Goal: Transaction & Acquisition: Purchase product/service

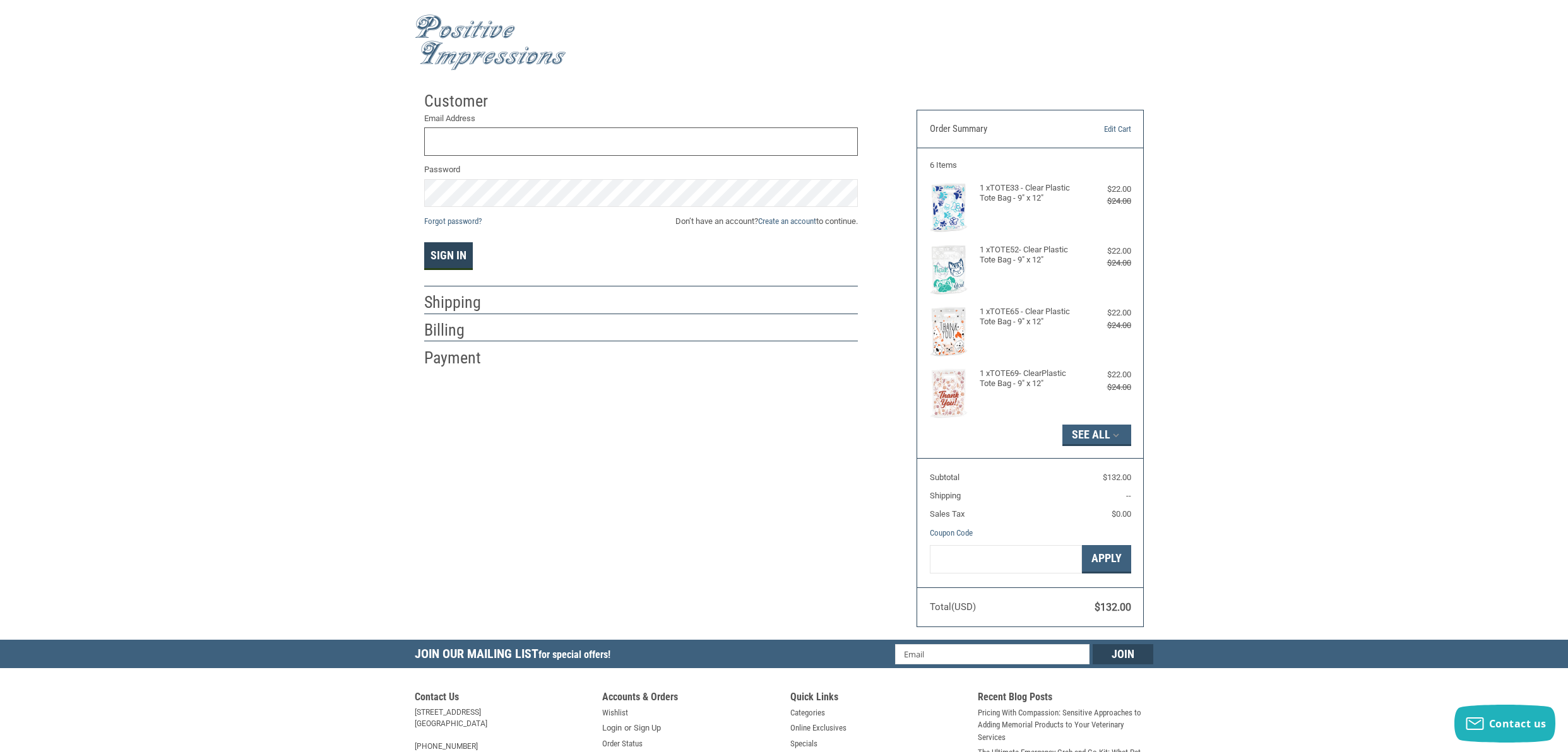
type input "[EMAIL_ADDRESS][DOMAIN_NAME]"
click at [438, 265] on button "Sign In" at bounding box center [448, 256] width 49 height 28
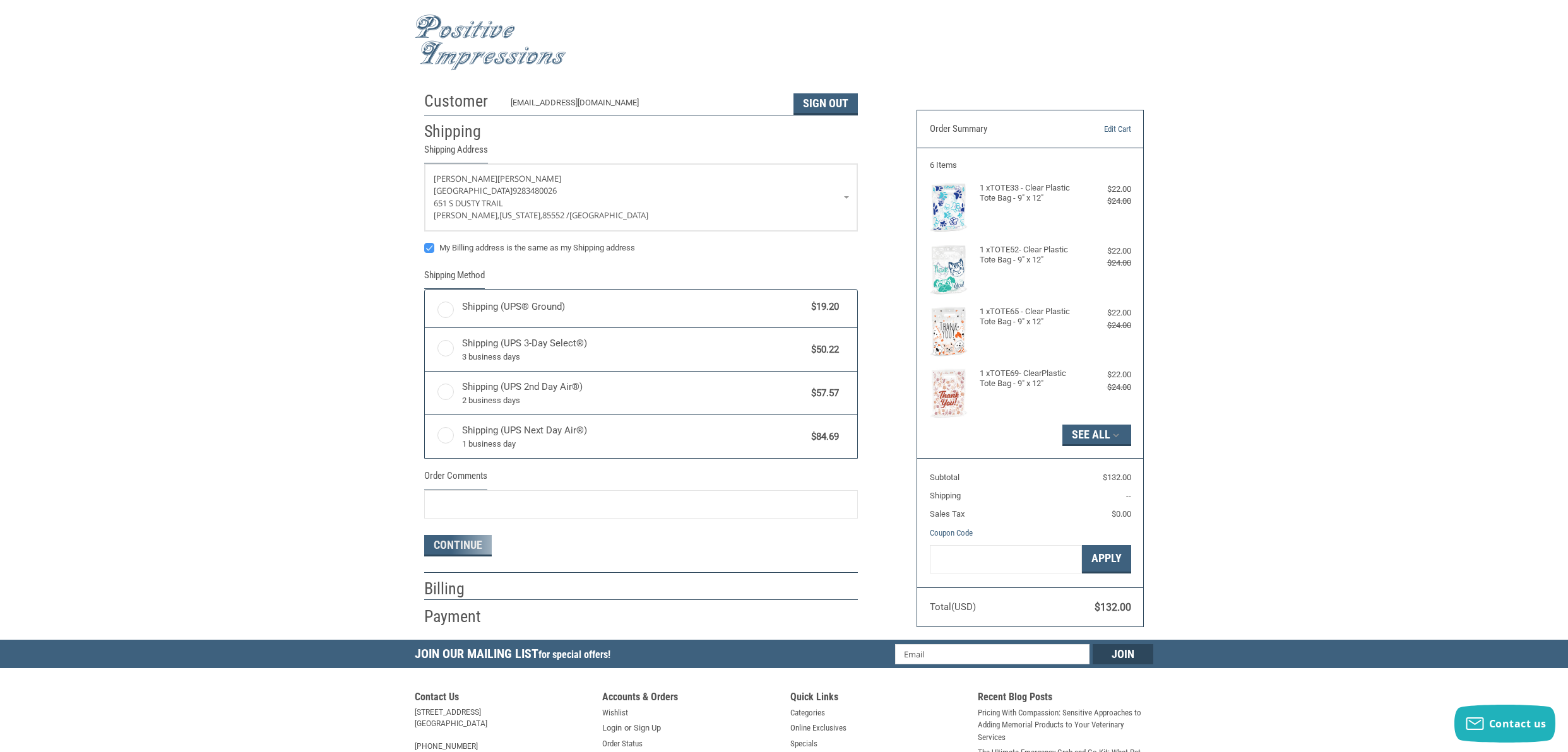
radio input "true"
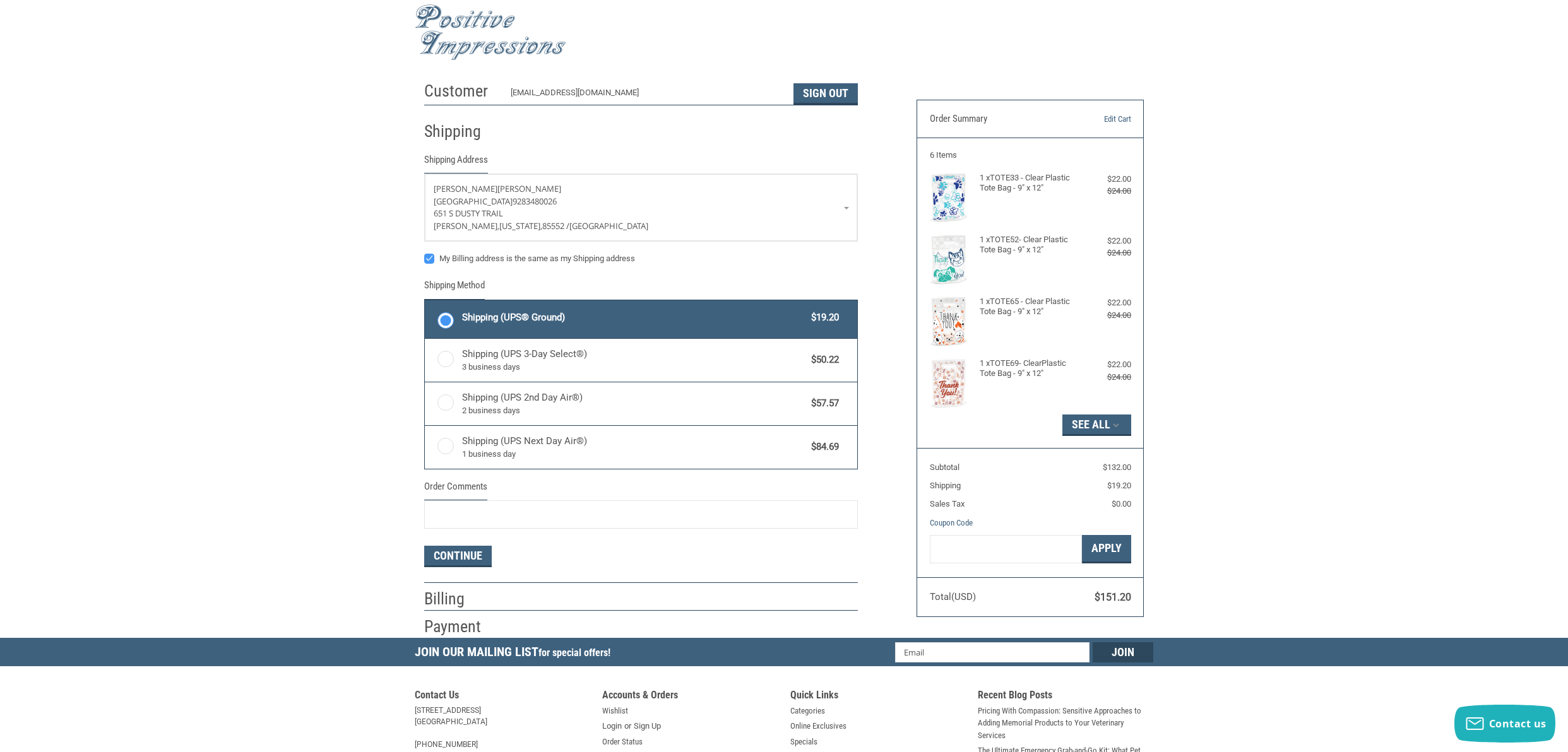
scroll to position [18, 0]
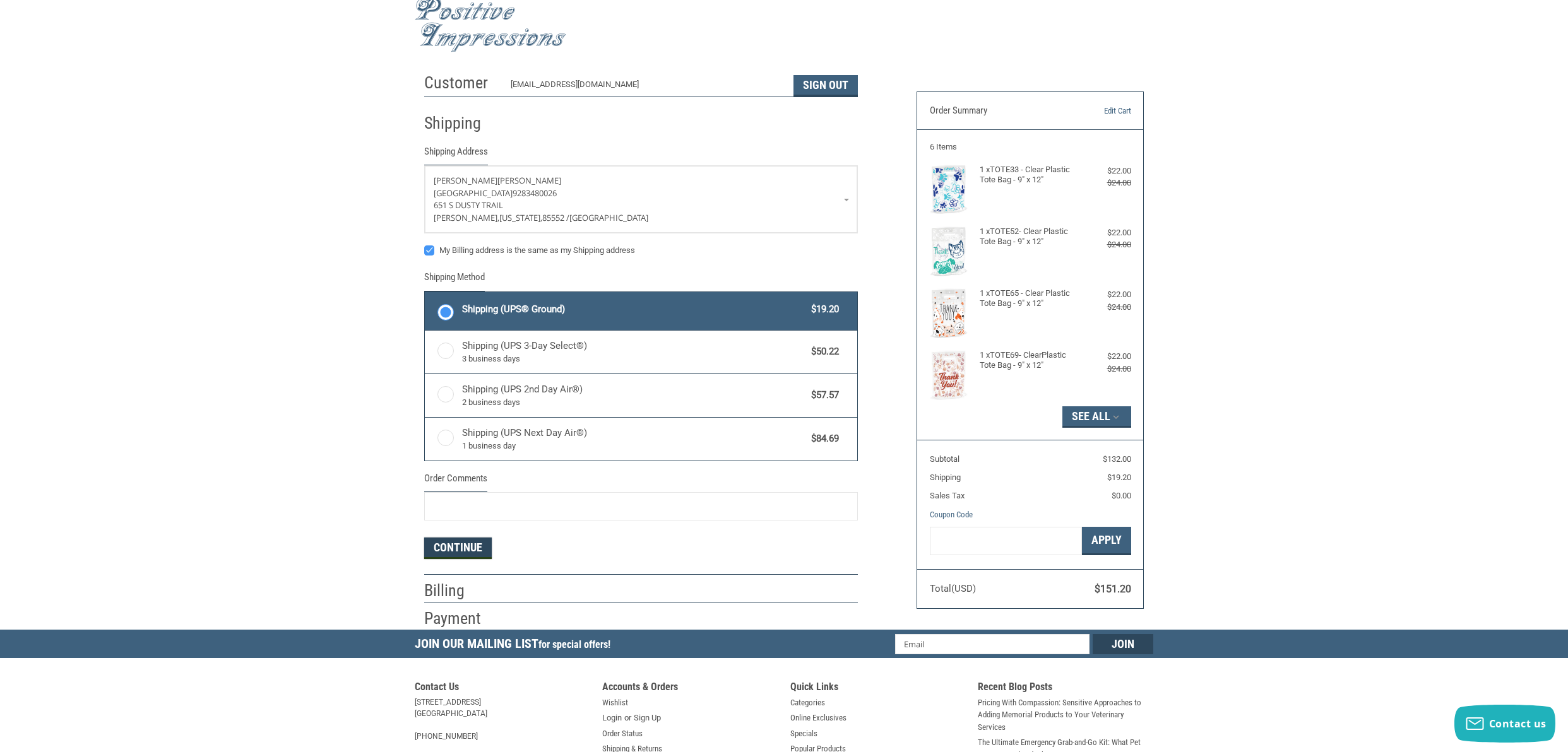
click at [460, 546] on button "Continue" at bounding box center [457, 549] width 67 height 21
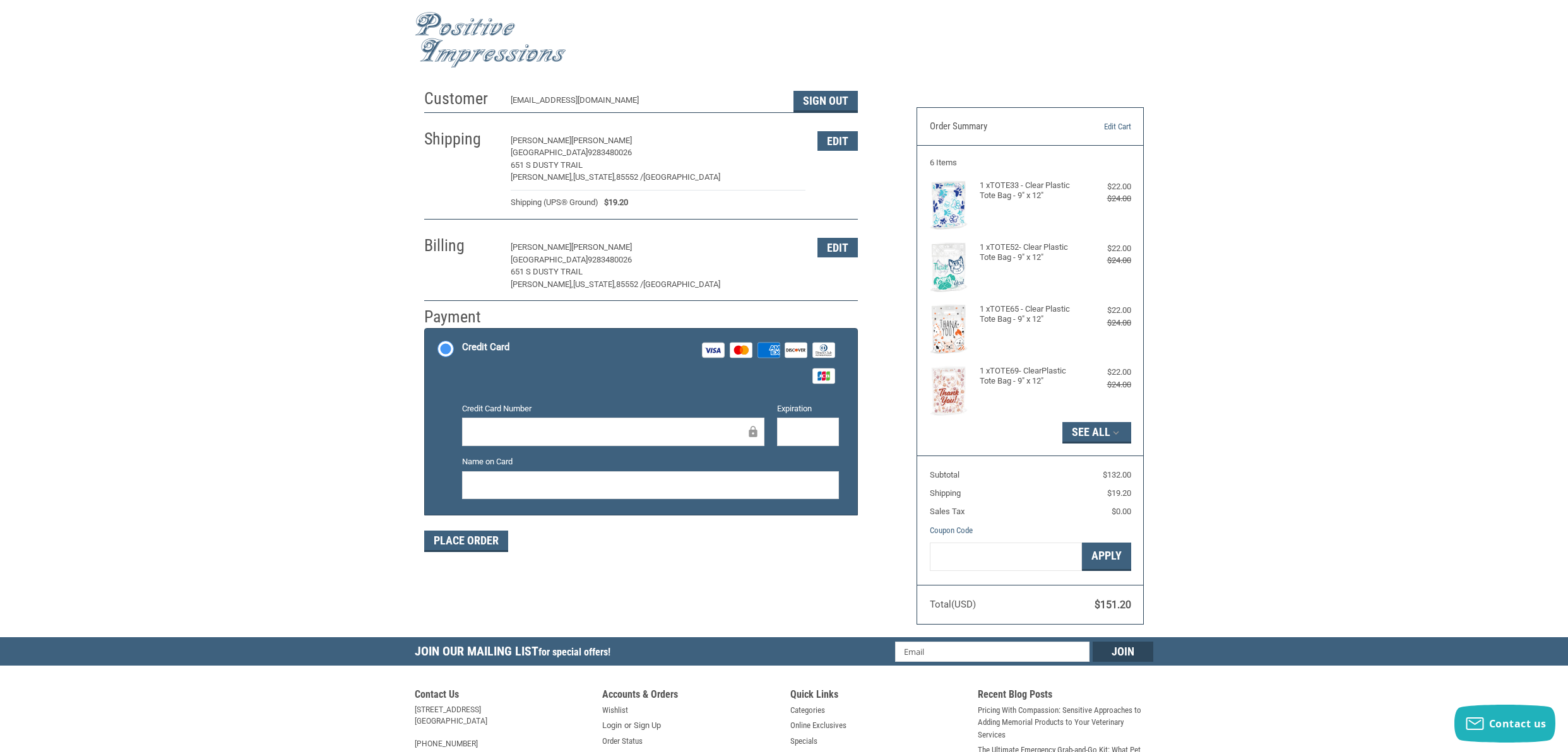
scroll to position [0, 0]
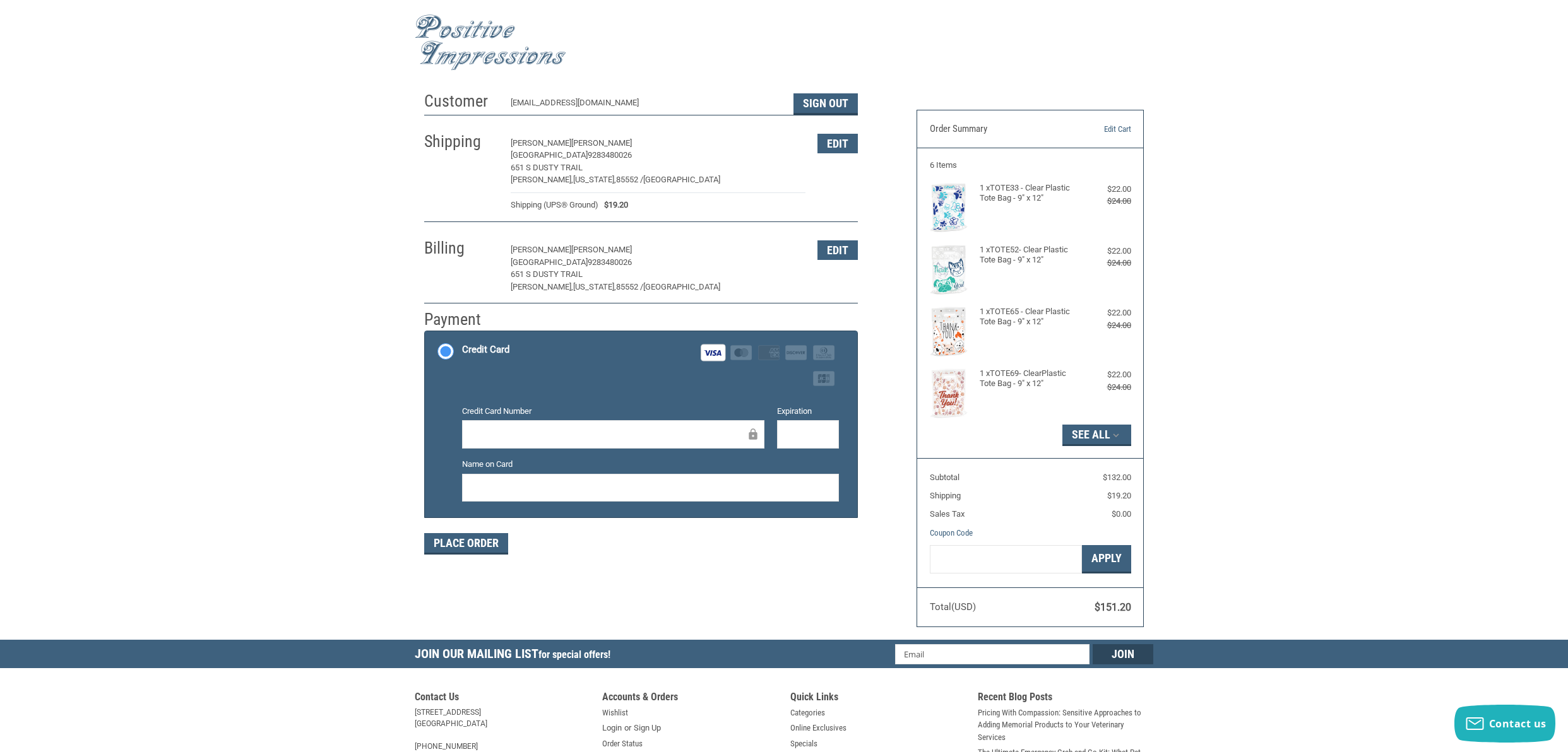
click at [657, 398] on label "Credit Card Visa Master Amex Discover Diners Club JCB" at bounding box center [641, 365] width 433 height 68
click at [426, 333] on input "Credit Card Visa Master Amex Discover Diners Club JCB" at bounding box center [425, 332] width 1 height 1
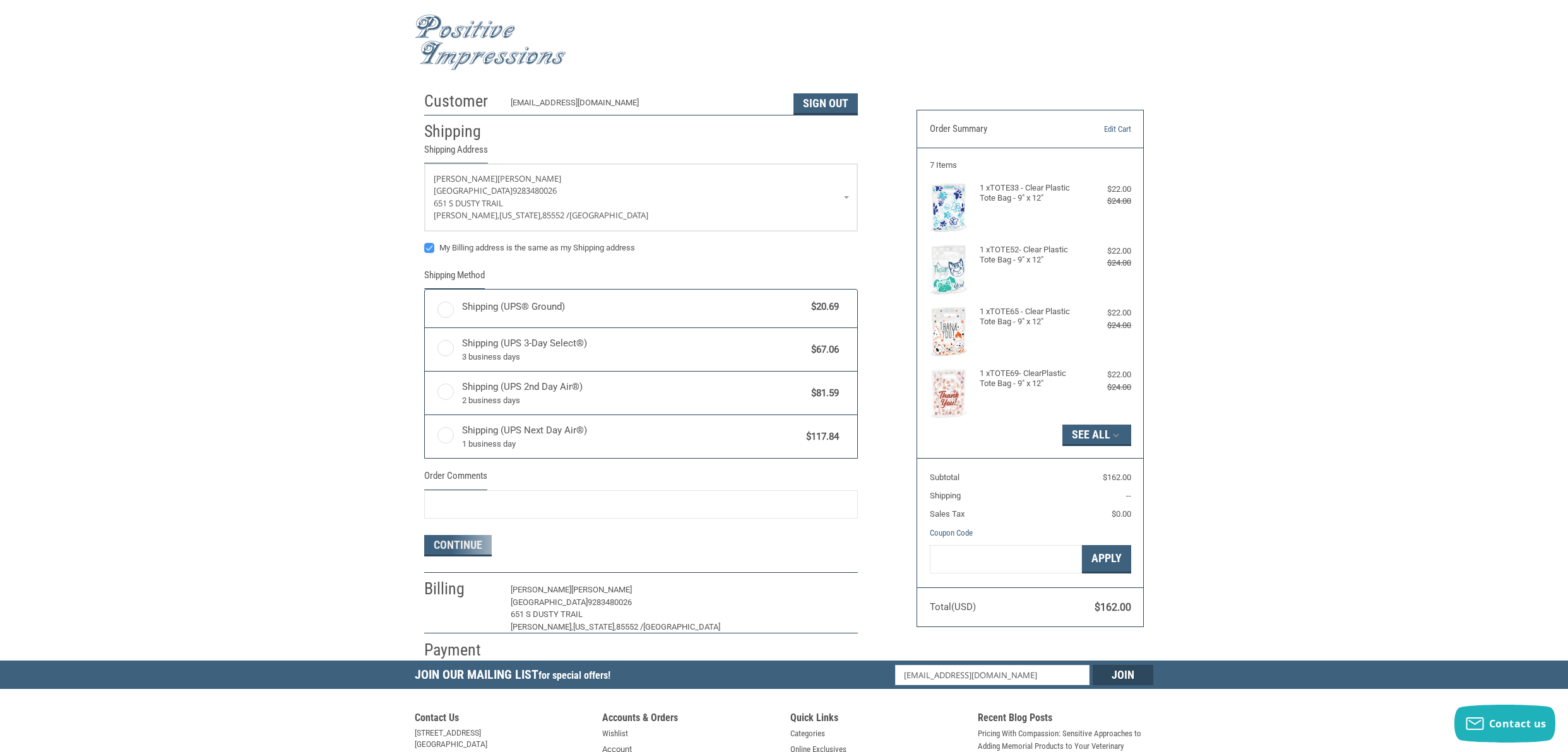
radio input "true"
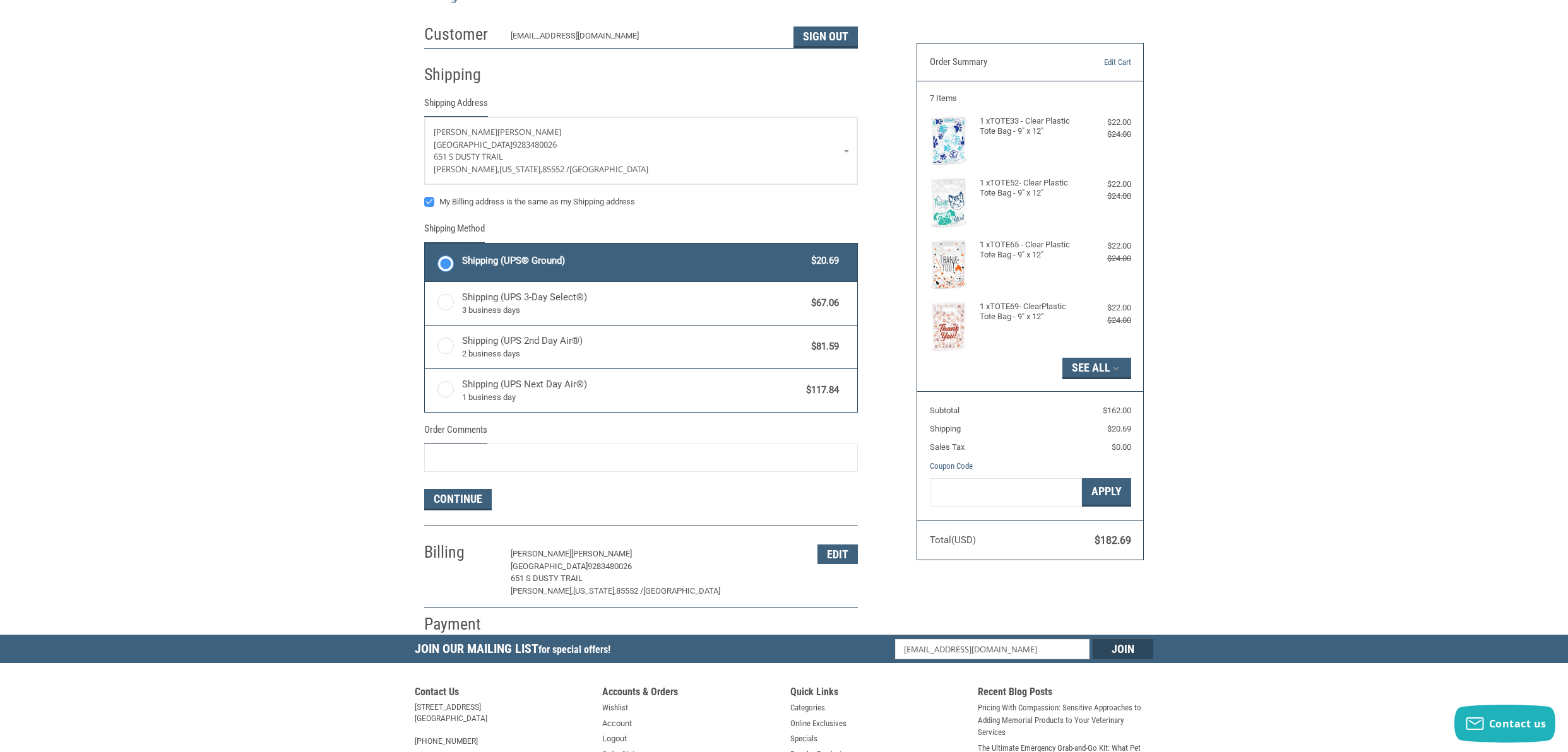
scroll to position [251, 0]
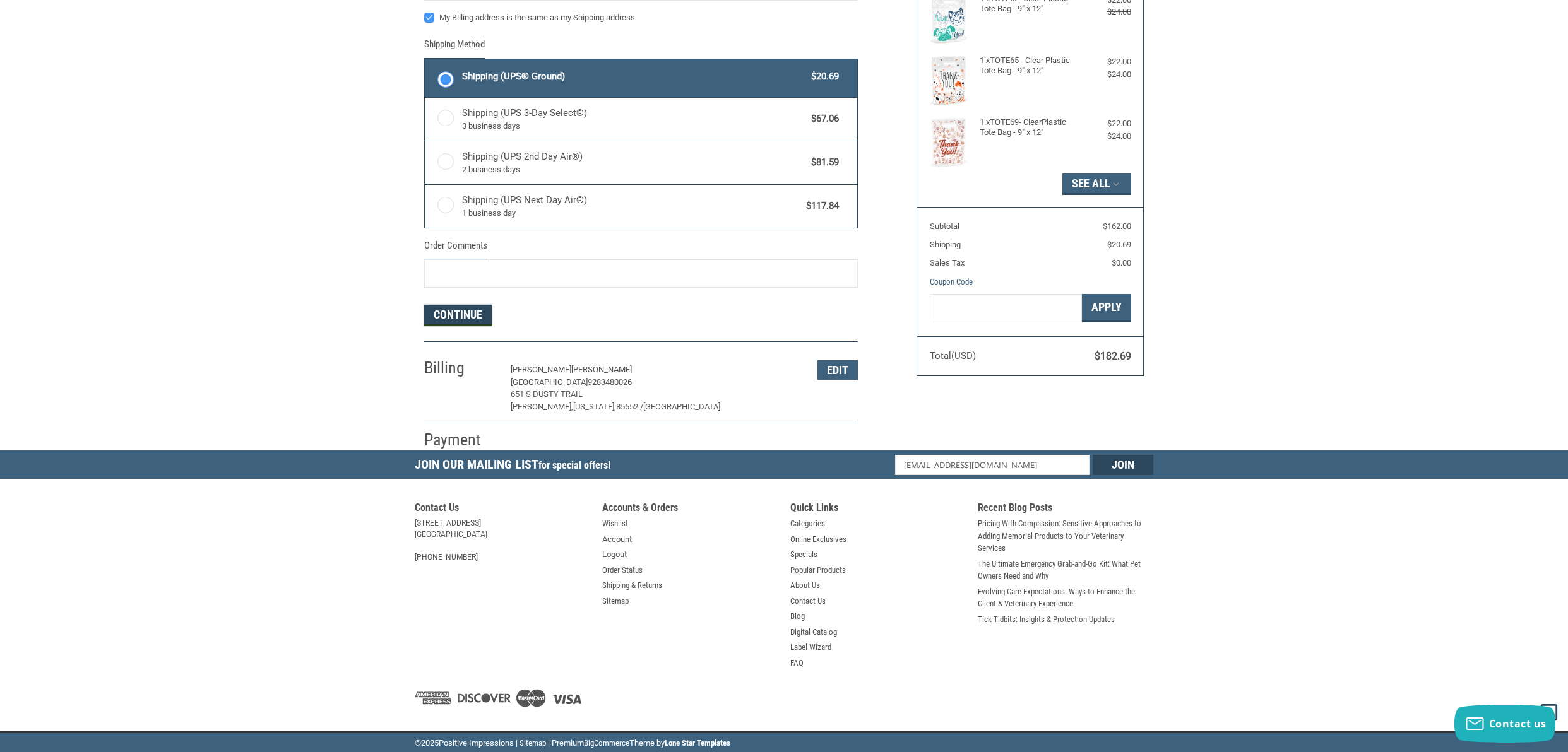
click at [431, 311] on button "Continue" at bounding box center [457, 315] width 67 height 21
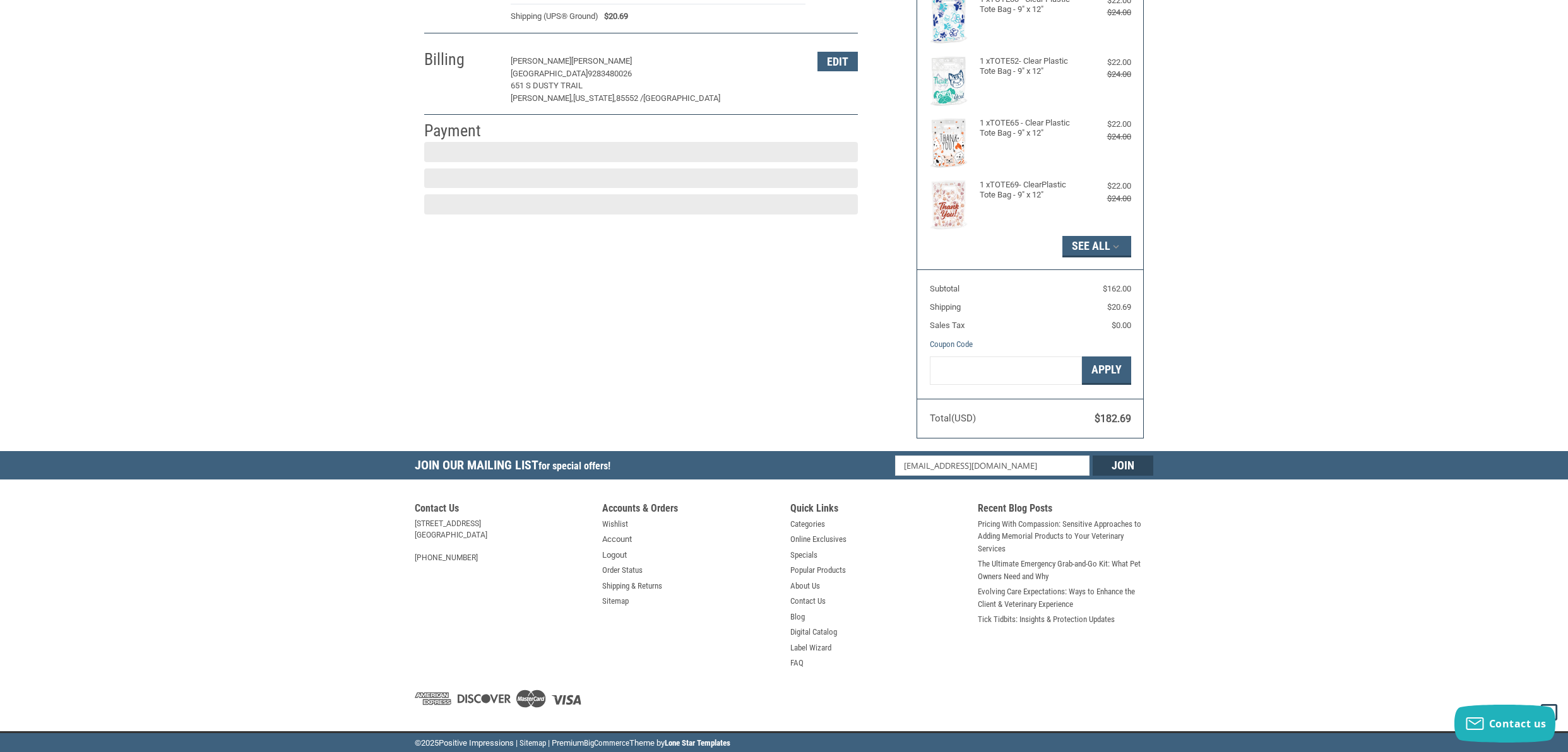
scroll to position [153, 0]
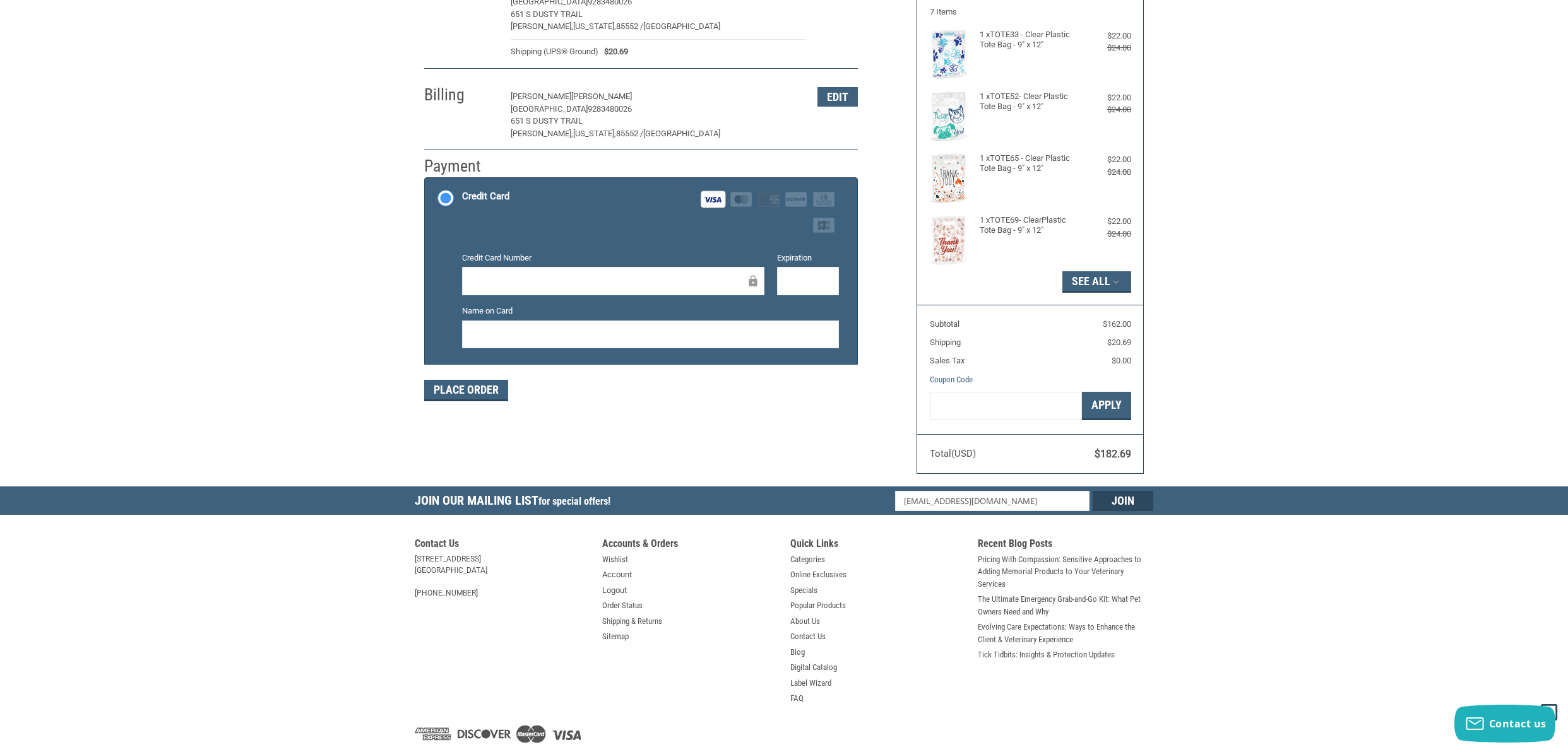
click at [741, 322] on div at bounding box center [650, 335] width 377 height 28
click at [741, 323] on div at bounding box center [650, 335] width 377 height 28
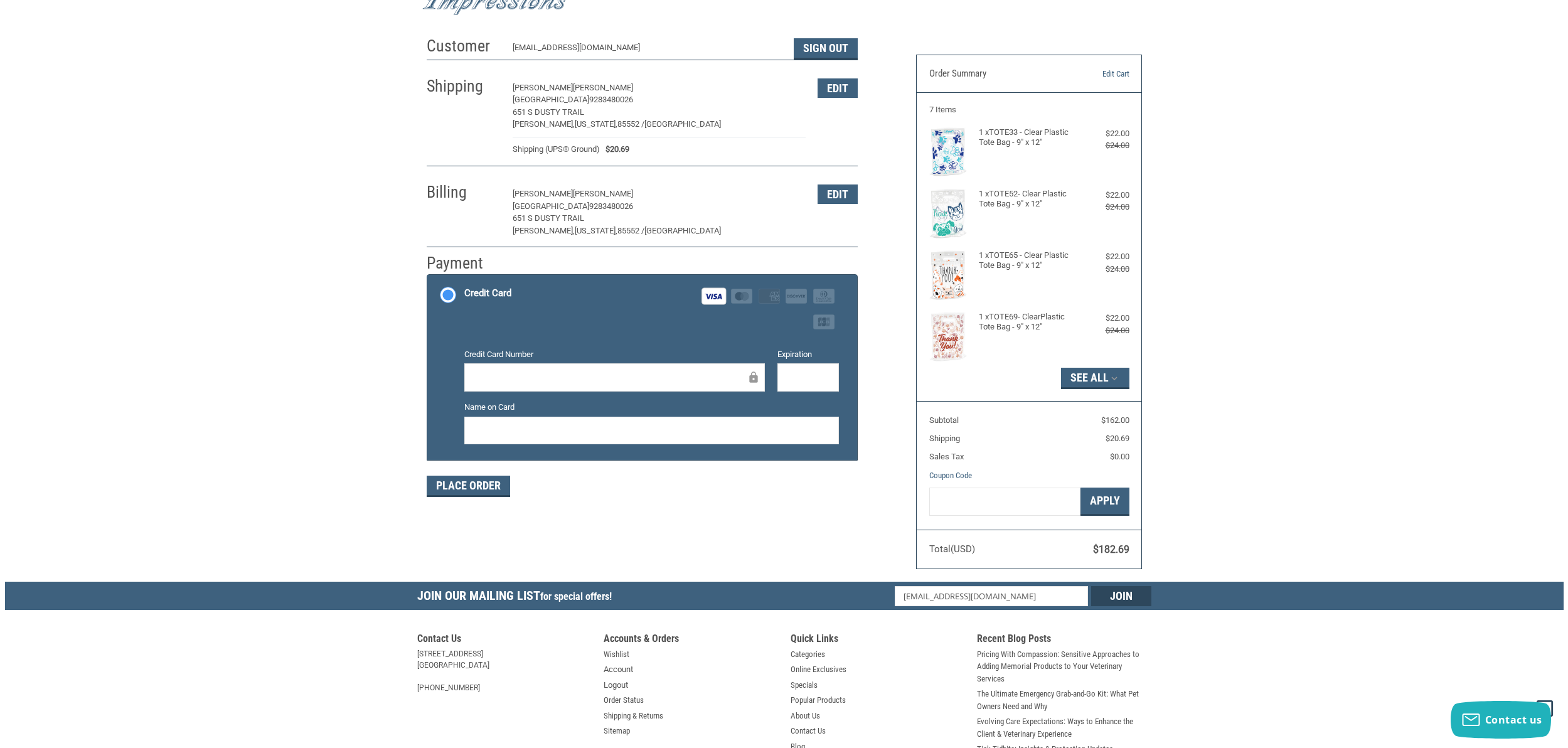
scroll to position [0, 0]
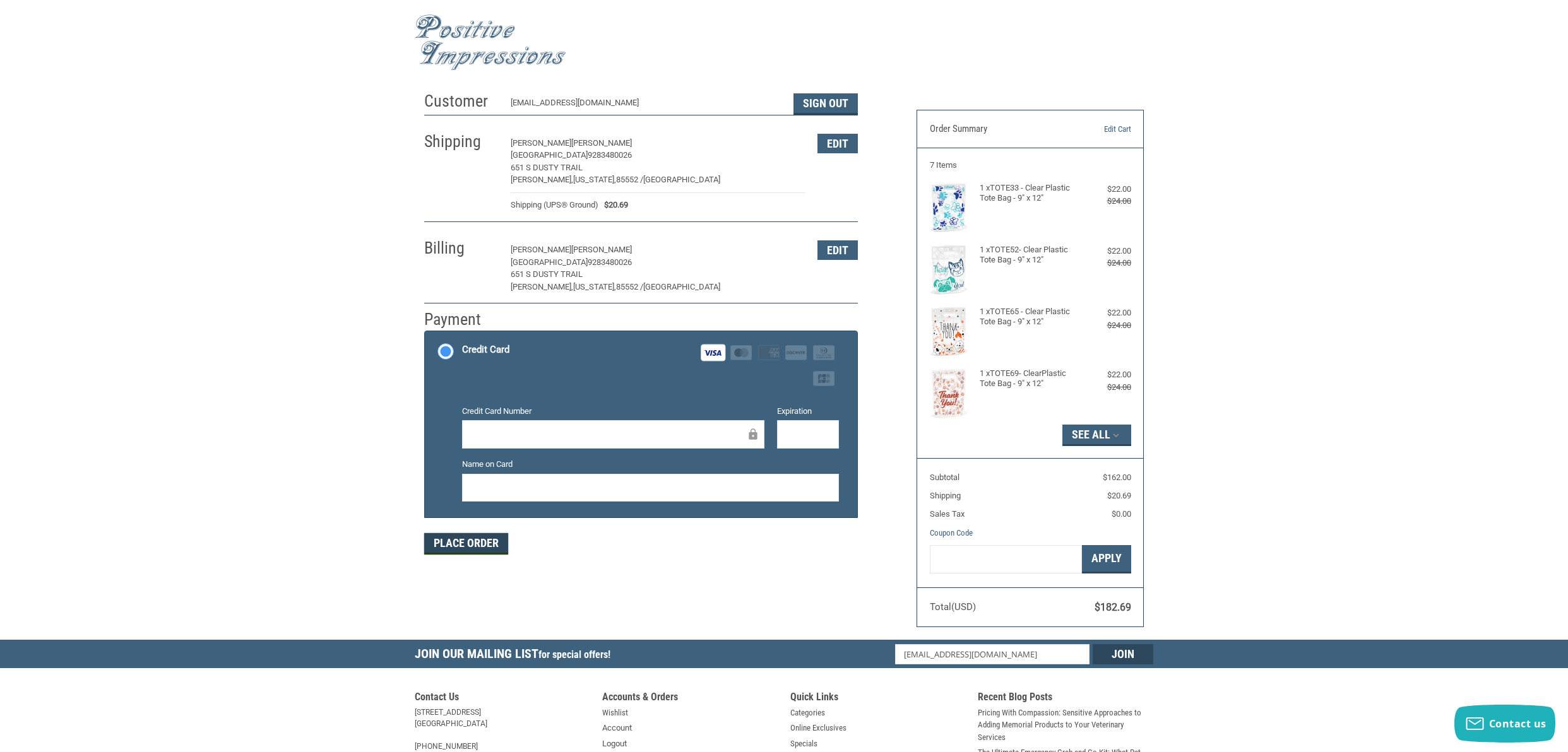
click at [499, 548] on button "Place Order" at bounding box center [466, 544] width 84 height 21
